Goal: Task Accomplishment & Management: Manage account settings

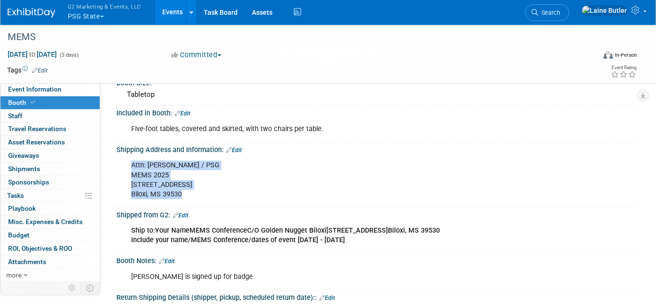
click at [104, 19] on button "G2 Marketing & Events, LLC PSG State" at bounding box center [110, 12] width 86 height 25
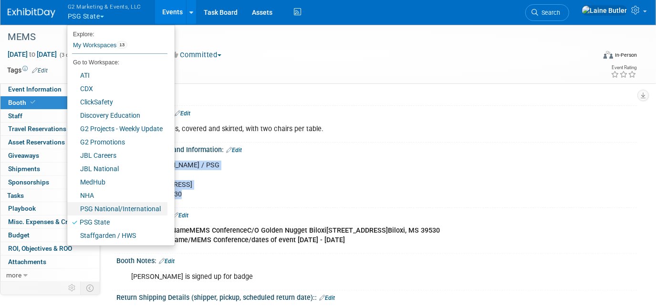
click at [130, 205] on link "PSG National/International" at bounding box center [117, 208] width 100 height 13
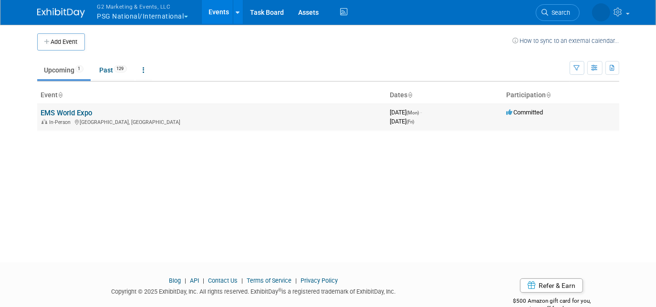
click at [72, 108] on td "EMS World Expo In-Person Indianapolis, IN" at bounding box center [211, 117] width 349 height 27
click at [115, 66] on link "Past 129" at bounding box center [114, 70] width 42 height 18
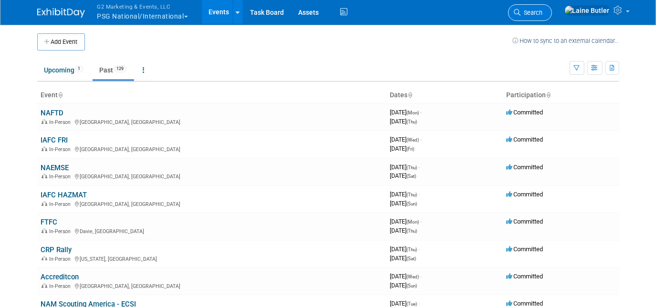
click at [543, 12] on span "Search" at bounding box center [532, 12] width 22 height 7
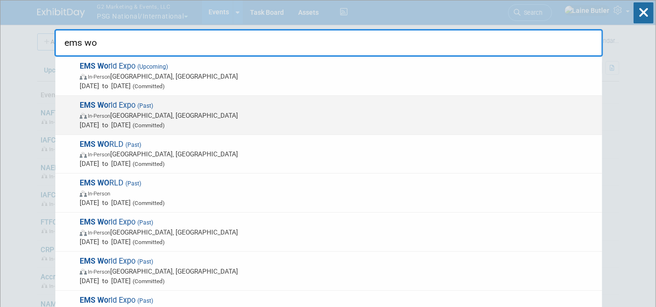
type input "ems wo"
click at [435, 122] on span "Sep 9, 2024 to Sep 13, 2024 (Committed)" at bounding box center [339, 125] width 518 height 10
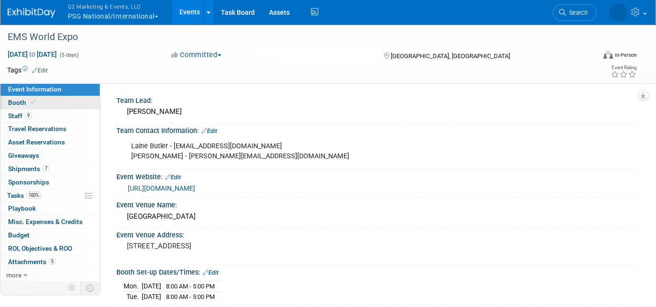
click at [40, 102] on link "Booth" at bounding box center [49, 102] width 99 height 13
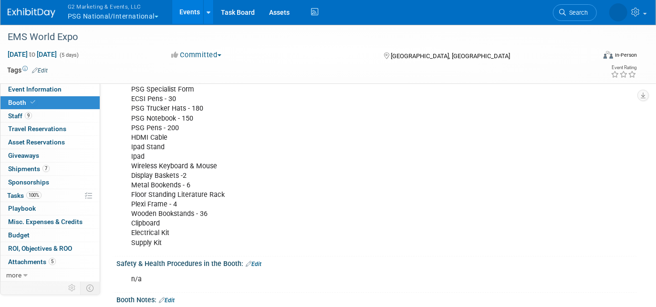
scroll to position [472, 0]
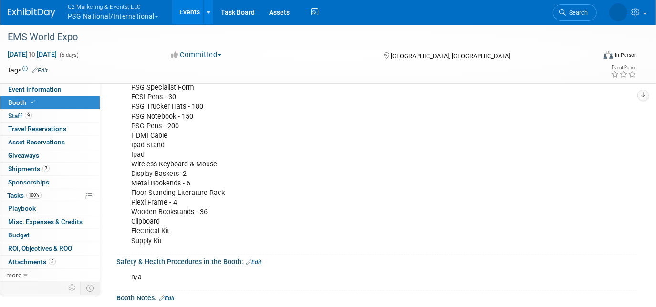
drag, startPoint x: 175, startPoint y: 238, endPoint x: 134, endPoint y: 115, distance: 129.7
click at [134, 115] on div "PSG Velcro Counter Banner PSG - Director Chairs - 2 PSG Table Drapes - 2 PSG 20…" at bounding box center [330, 136] width 411 height 230
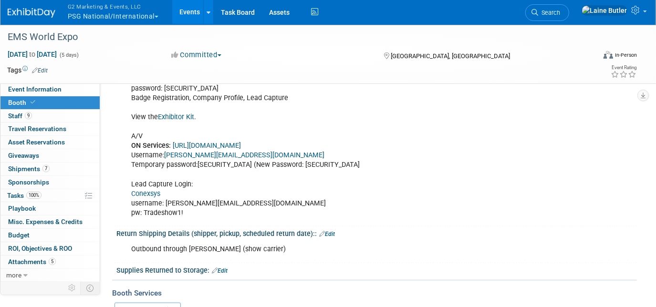
scroll to position [708, 0]
drag, startPoint x: 129, startPoint y: 125, endPoint x: 200, endPoint y: 83, distance: 81.8
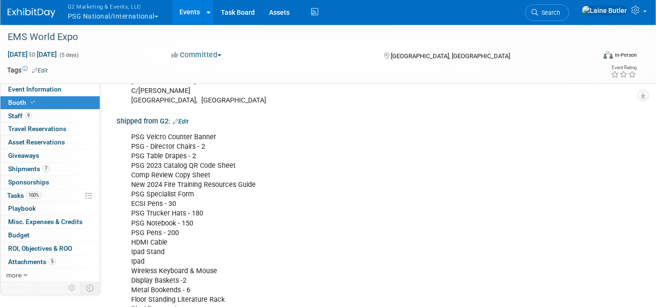
scroll to position [366, 0]
click at [189, 277] on div "PSG Velcro Counter Banner PSG - Director Chairs - 2 PSG Table Drapes - 2 PSG 20…" at bounding box center [330, 242] width 411 height 230
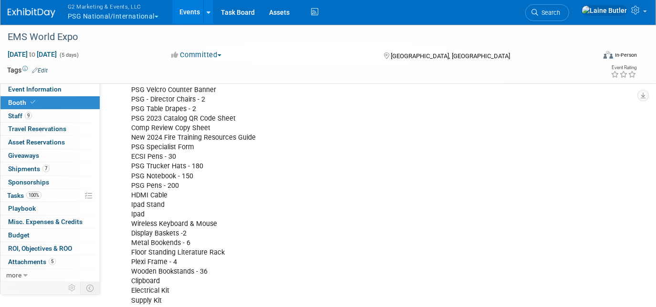
scroll to position [521, 0]
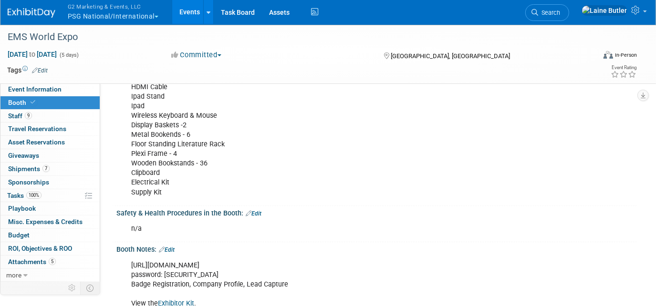
drag, startPoint x: 130, startPoint y: 131, endPoint x: 175, endPoint y: 187, distance: 71.9
click at [175, 187] on div "PSG Velcro Counter Banner PSG - Director Chairs - 2 PSG Table Drapes - 2 PSG 20…" at bounding box center [330, 87] width 411 height 230
copy div "PSG Velcro Counter Banner PSG - Director Chairs - 2 PSG Table Drapes - 2 PSG 20…"
click at [395, 182] on div "PSG Velcro Counter Banner PSG - Director Chairs - 2 PSG Table Drapes - 2 PSG 20…" at bounding box center [330, 87] width 411 height 230
click at [120, 7] on span "G2 Marketing & Events, LLC" at bounding box center [113, 6] width 91 height 10
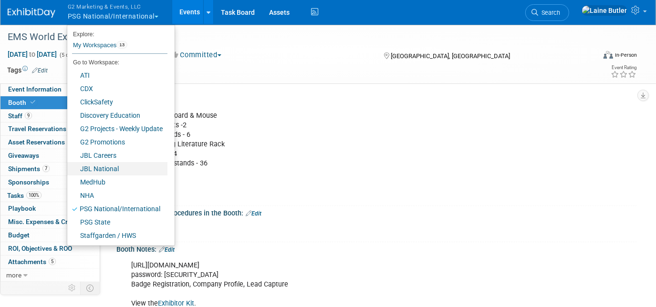
click at [120, 167] on link "JBL National" at bounding box center [117, 168] width 100 height 13
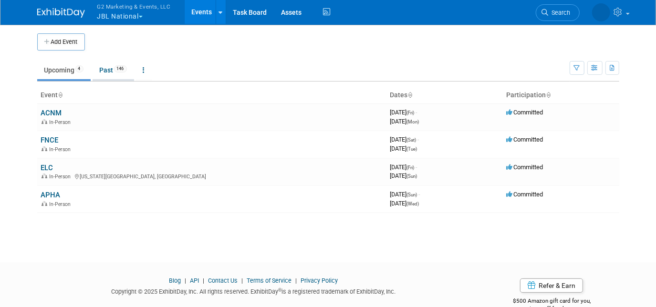
click at [111, 71] on link "Past 146" at bounding box center [114, 70] width 42 height 18
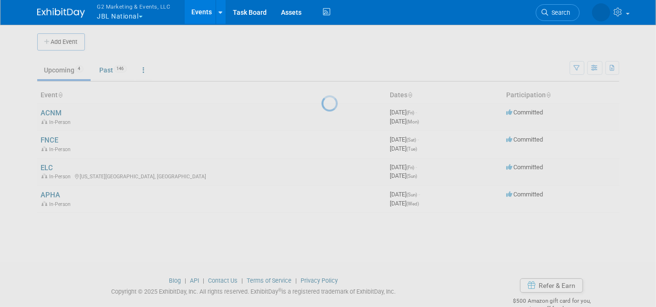
click at [322, 63] on div at bounding box center [328, 153] width 13 height 307
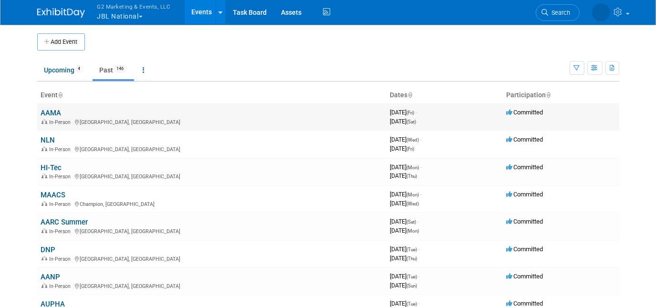
click at [48, 108] on td "AAMA In-Person [GEOGRAPHIC_DATA], [GEOGRAPHIC_DATA]" at bounding box center [211, 117] width 349 height 27
click at [51, 110] on link "AAMA" at bounding box center [51, 113] width 21 height 9
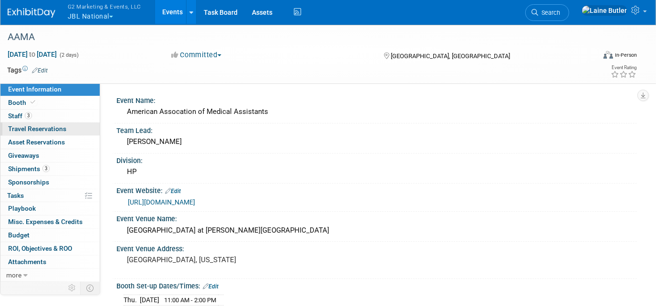
scroll to position [86, 0]
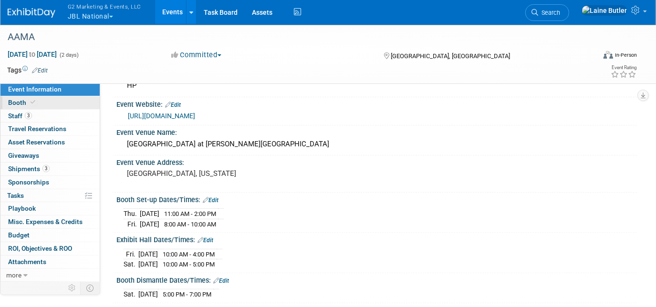
click at [69, 99] on link "Booth" at bounding box center [49, 102] width 99 height 13
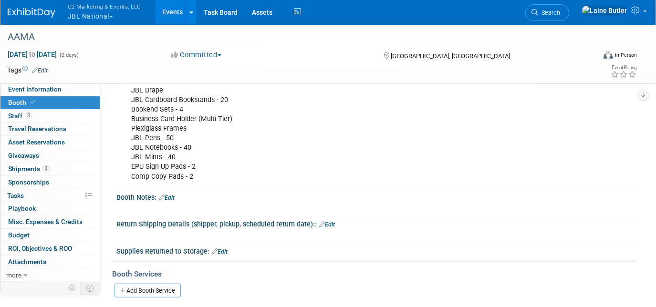
scroll to position [206, 0]
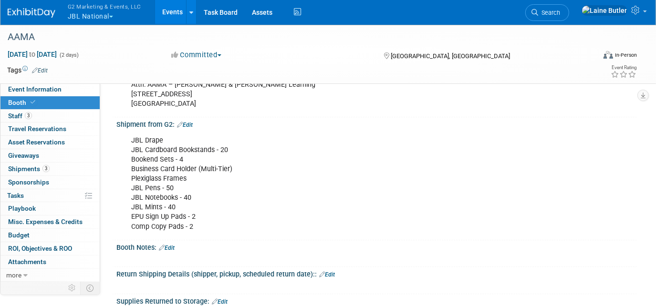
drag, startPoint x: 196, startPoint y: 223, endPoint x: 129, endPoint y: 134, distance: 111.5
click at [129, 134] on div "JBL Drape JBL Cardboard Bookstands - 20 Bookend Sets - 4 Business Card Holder (…" at bounding box center [330, 183] width 411 height 105
copy div "JBL Drape JBL Cardboard Bookstands - 20 Bookend Sets - 4 Business Card Holder (…"
click at [43, 12] on img at bounding box center [32, 13] width 48 height 10
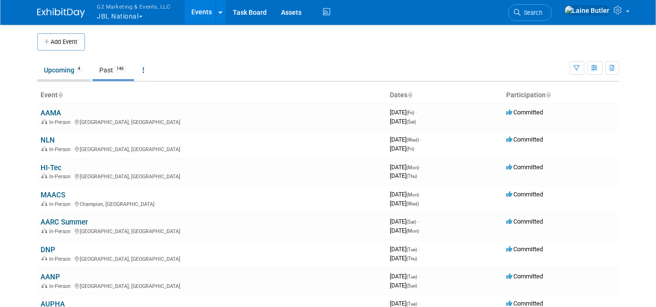
click at [49, 66] on link "Upcoming 4" at bounding box center [63, 70] width 53 height 18
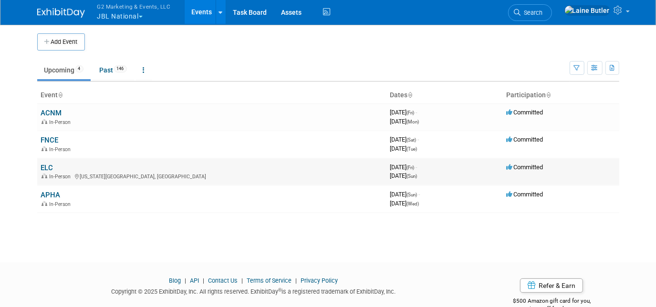
click at [44, 167] on link "ELC" at bounding box center [47, 168] width 12 height 9
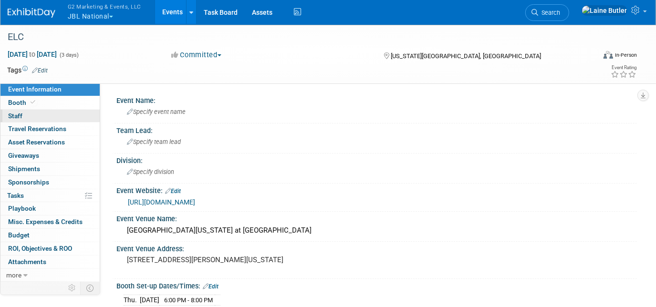
scroll to position [43, 0]
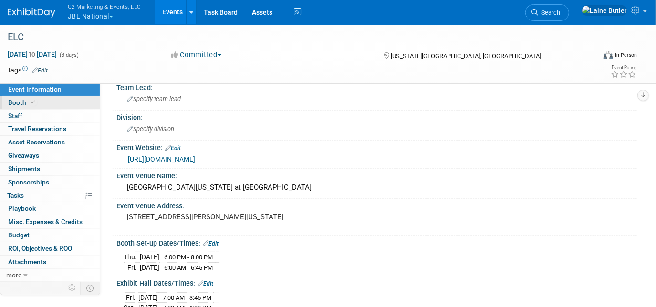
click at [85, 104] on link "Booth" at bounding box center [49, 102] width 99 height 13
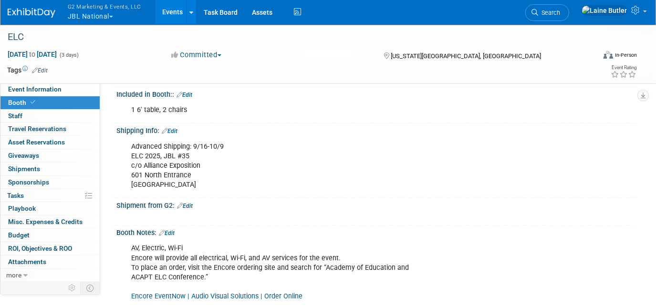
scroll to position [130, 0]
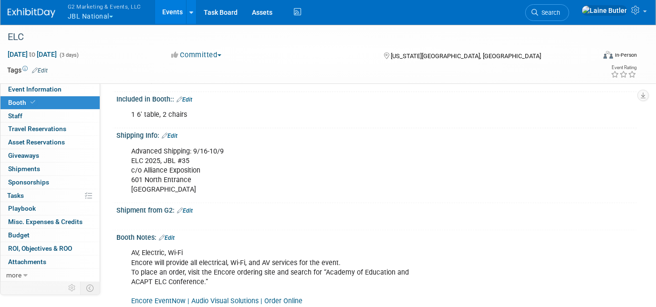
click at [190, 208] on link "Edit" at bounding box center [185, 211] width 16 height 7
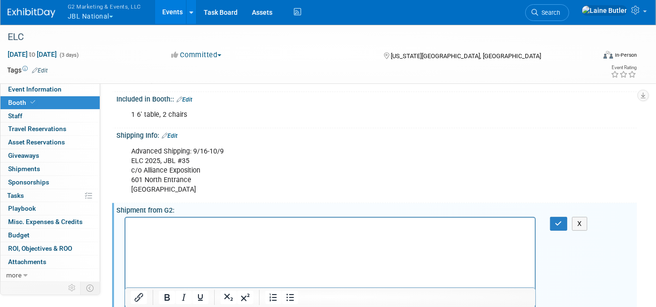
scroll to position [156, 0]
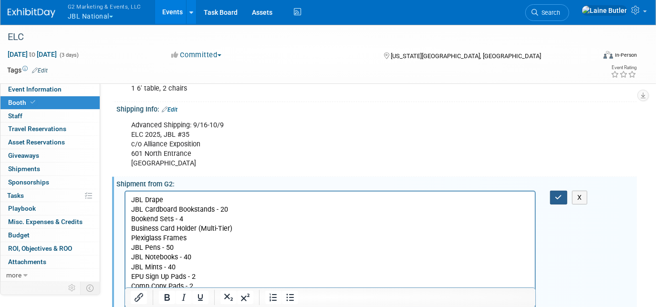
click at [552, 195] on button "button" at bounding box center [559, 198] width 18 height 14
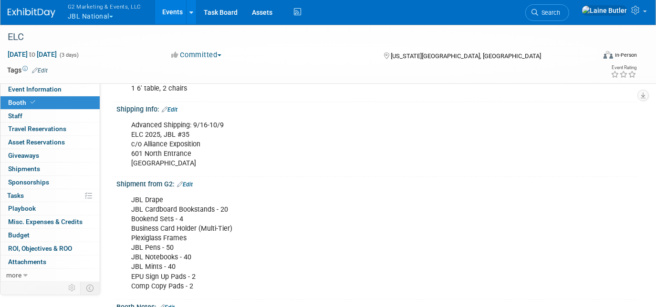
click at [190, 181] on link "Edit" at bounding box center [185, 184] width 16 height 7
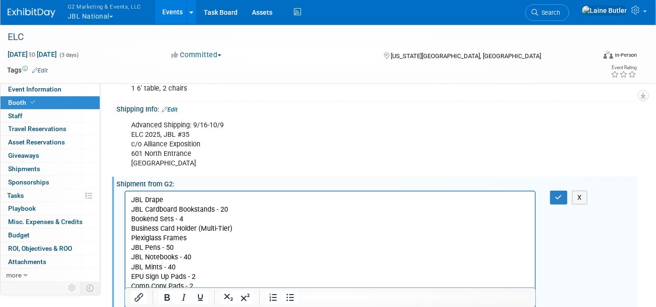
scroll to position [0, 0]
click at [165, 195] on p "JBL Drape JBL Cardboard Bookstands - 20 Bookend Sets - 4 Business Card Holder (…" at bounding box center [330, 243] width 399 height 96
click at [559, 194] on icon "button" at bounding box center [559, 197] width 7 height 7
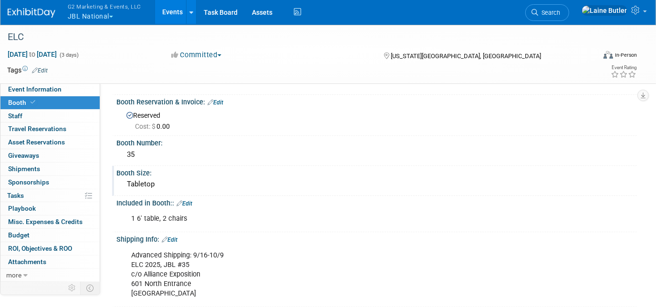
scroll to position [113, 0]
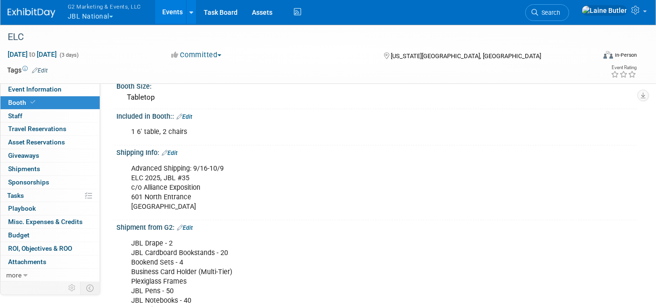
click at [196, 221] on div "Shipment from G2: Edit" at bounding box center [376, 227] width 521 height 12
click at [196, 228] on div "Shipment from G2: Edit" at bounding box center [376, 227] width 521 height 12
click at [193, 225] on link "Edit" at bounding box center [185, 228] width 16 height 7
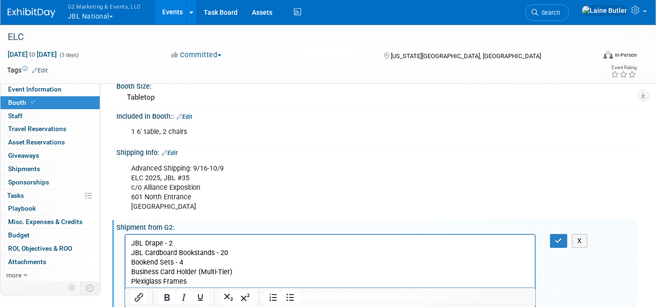
scroll to position [0, 0]
click at [186, 242] on p "JBL Drape - 2 JBL Cardboard Bookstands - 20 Bookend Sets - 4 Business Card Hold…" at bounding box center [330, 287] width 399 height 96
click at [557, 239] on icon "button" at bounding box center [559, 241] width 7 height 7
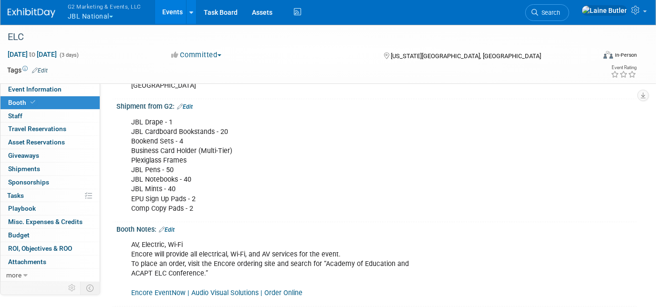
scroll to position [243, 0]
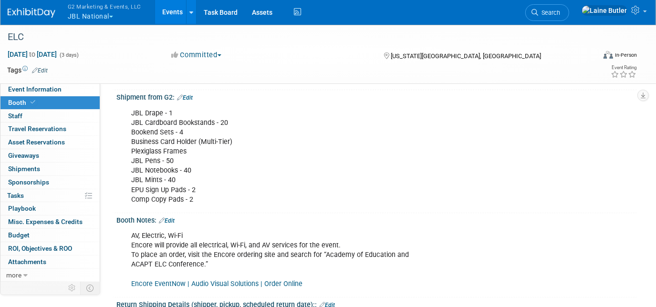
click at [94, 12] on button "G2 Marketing & Events, LLC JBL National" at bounding box center [110, 12] width 86 height 25
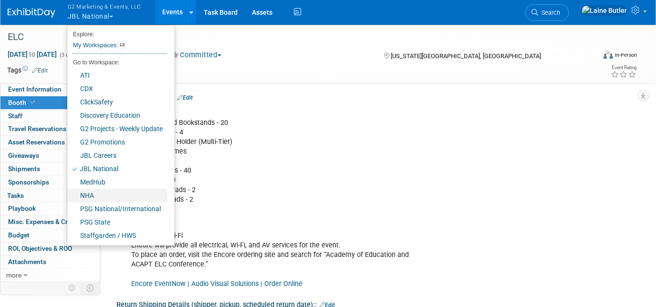
click at [119, 193] on link "NHA" at bounding box center [117, 195] width 100 height 13
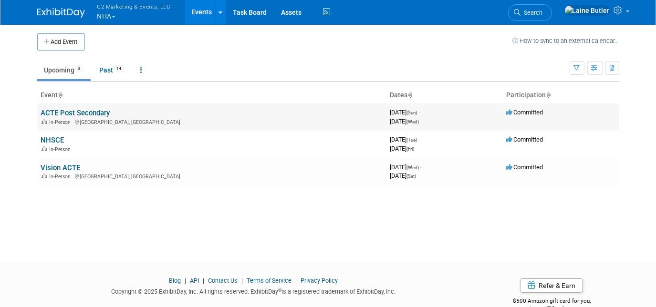
click at [58, 116] on link "ACTE Post Secondary" at bounding box center [75, 113] width 69 height 9
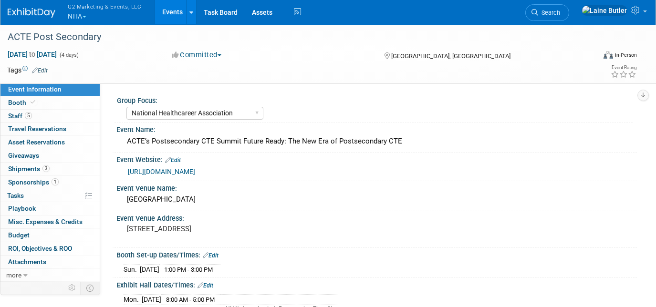
select select "National Healthcareer Association"
select select "In-house Created Form w/ Link"
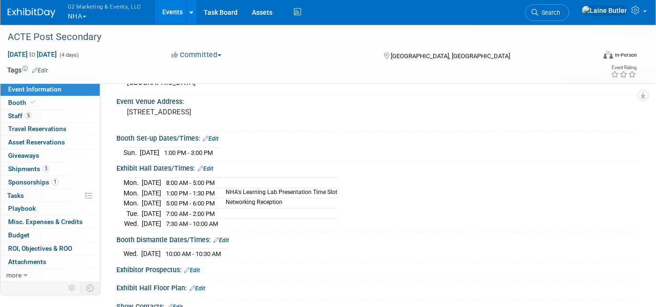
scroll to position [130, 0]
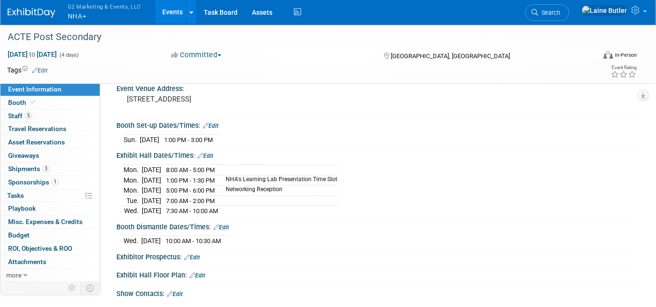
click at [84, 13] on button "G2 Marketing & Events, LLC NHA" at bounding box center [110, 12] width 86 height 25
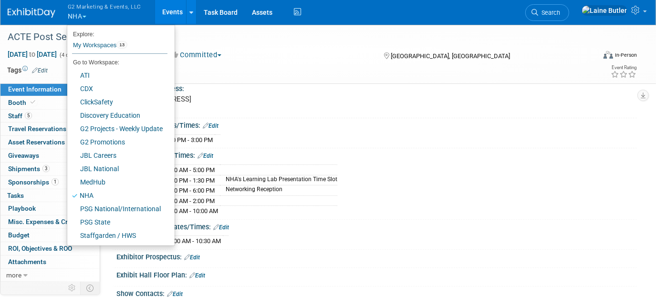
click at [24, 12] on img at bounding box center [32, 13] width 48 height 10
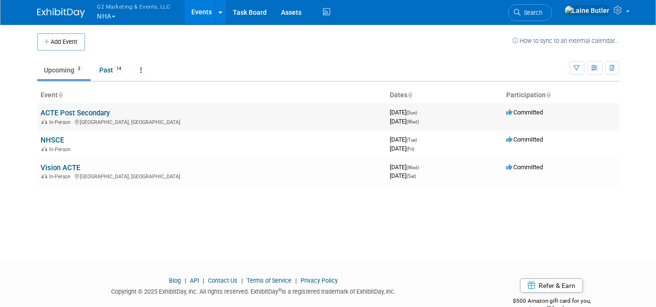
click at [60, 107] on td "ACTE Post Secondary In-Person Austin, TX" at bounding box center [211, 117] width 349 height 27
click at [63, 112] on link "ACTE Post Secondary" at bounding box center [75, 113] width 69 height 9
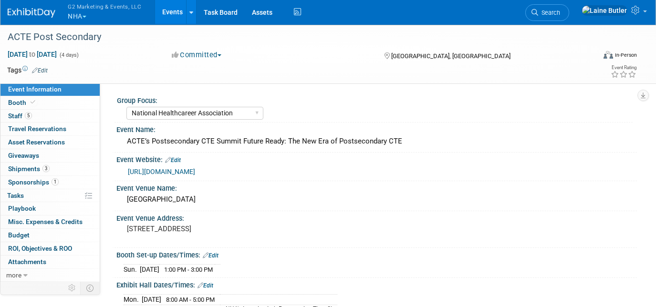
select select "National Healthcareer Association"
select select "In-house Created Form w/ Link"
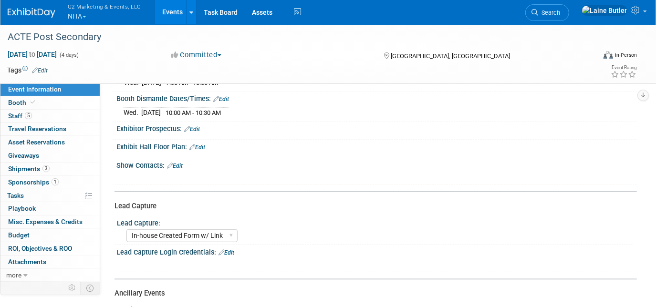
scroll to position [173, 0]
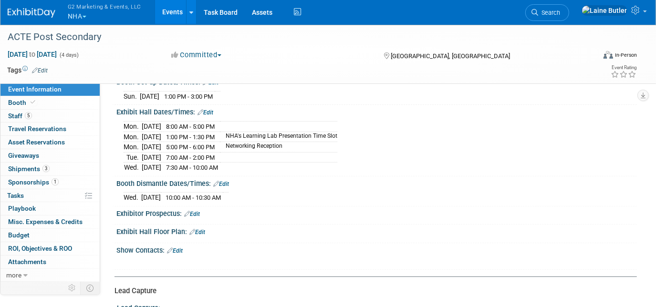
click at [179, 248] on link "Edit" at bounding box center [175, 251] width 16 height 7
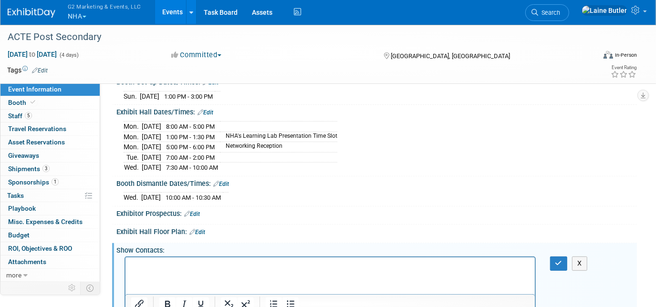
scroll to position [0, 0]
click at [565, 257] on button "button" at bounding box center [559, 264] width 18 height 14
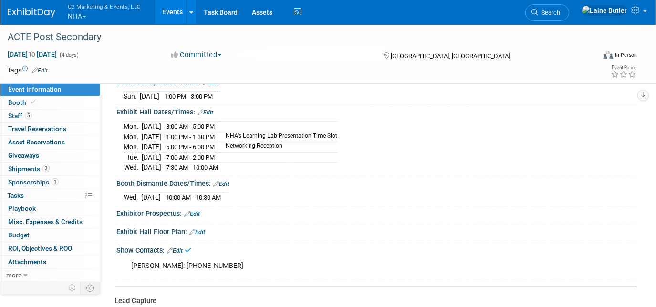
click at [34, 12] on img at bounding box center [32, 13] width 48 height 10
